Goal: Transaction & Acquisition: Book appointment/travel/reservation

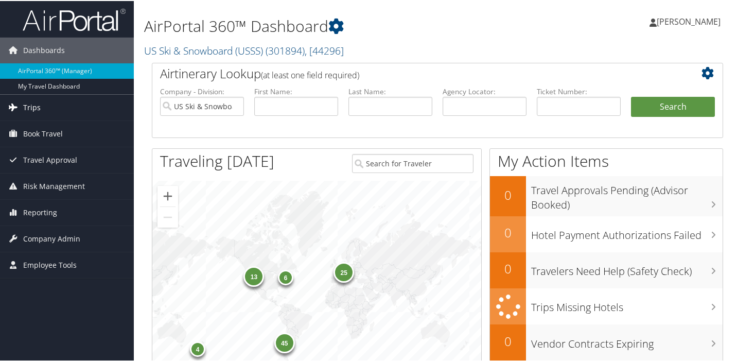
click at [30, 108] on span "Trips" at bounding box center [31, 107] width 17 height 26
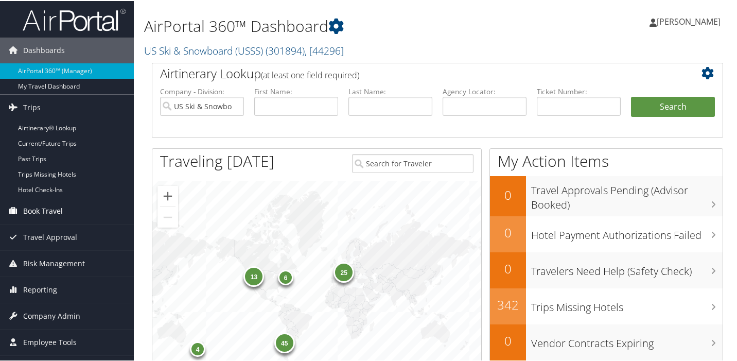
click at [54, 208] on span "Book Travel" at bounding box center [43, 210] width 40 height 26
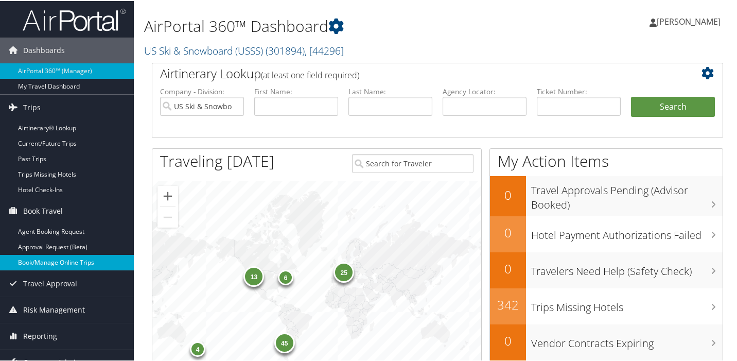
click at [62, 260] on link "Book/Manage Online Trips" at bounding box center [67, 261] width 134 height 15
